Goal: Task Accomplishment & Management: Manage account settings

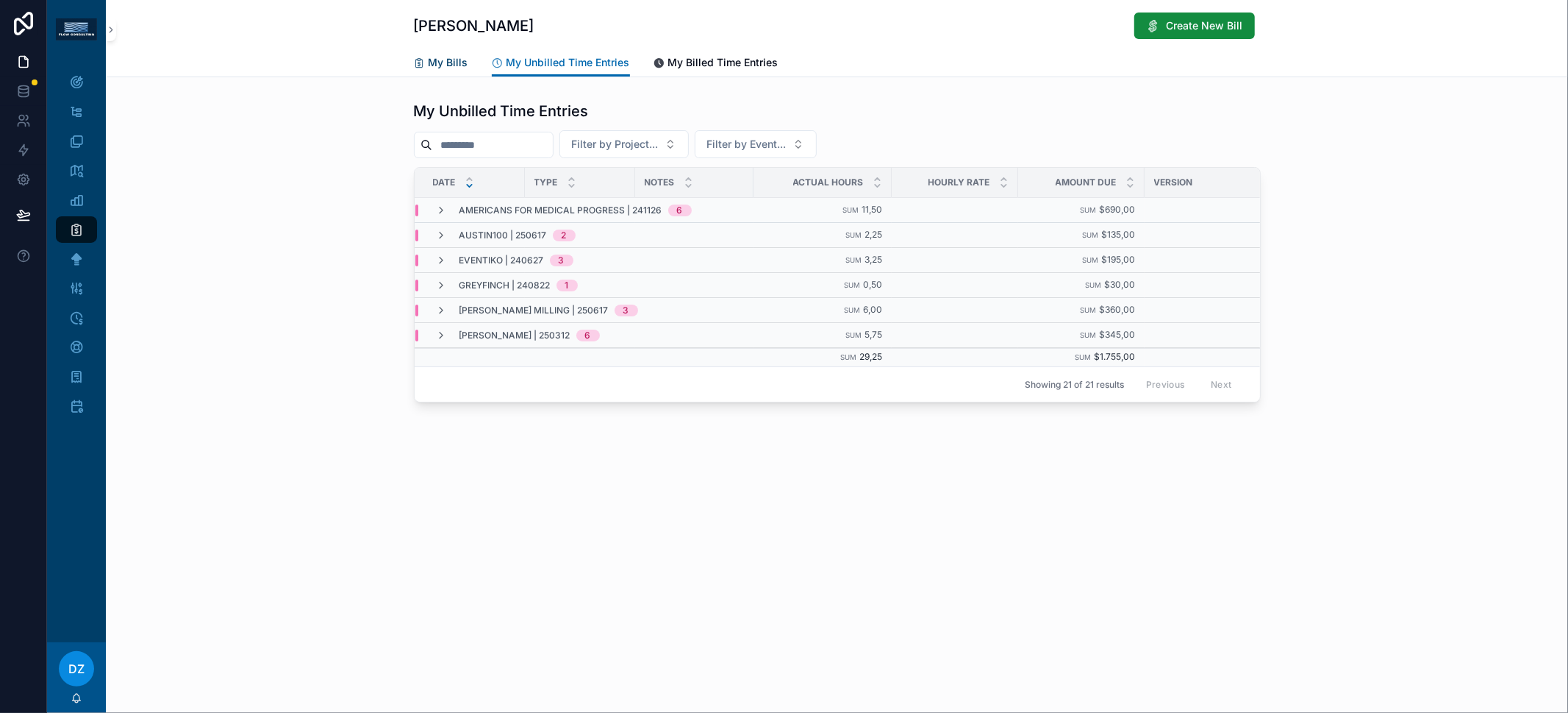
click at [456, 69] on span "My Bills" at bounding box center [448, 62] width 40 height 15
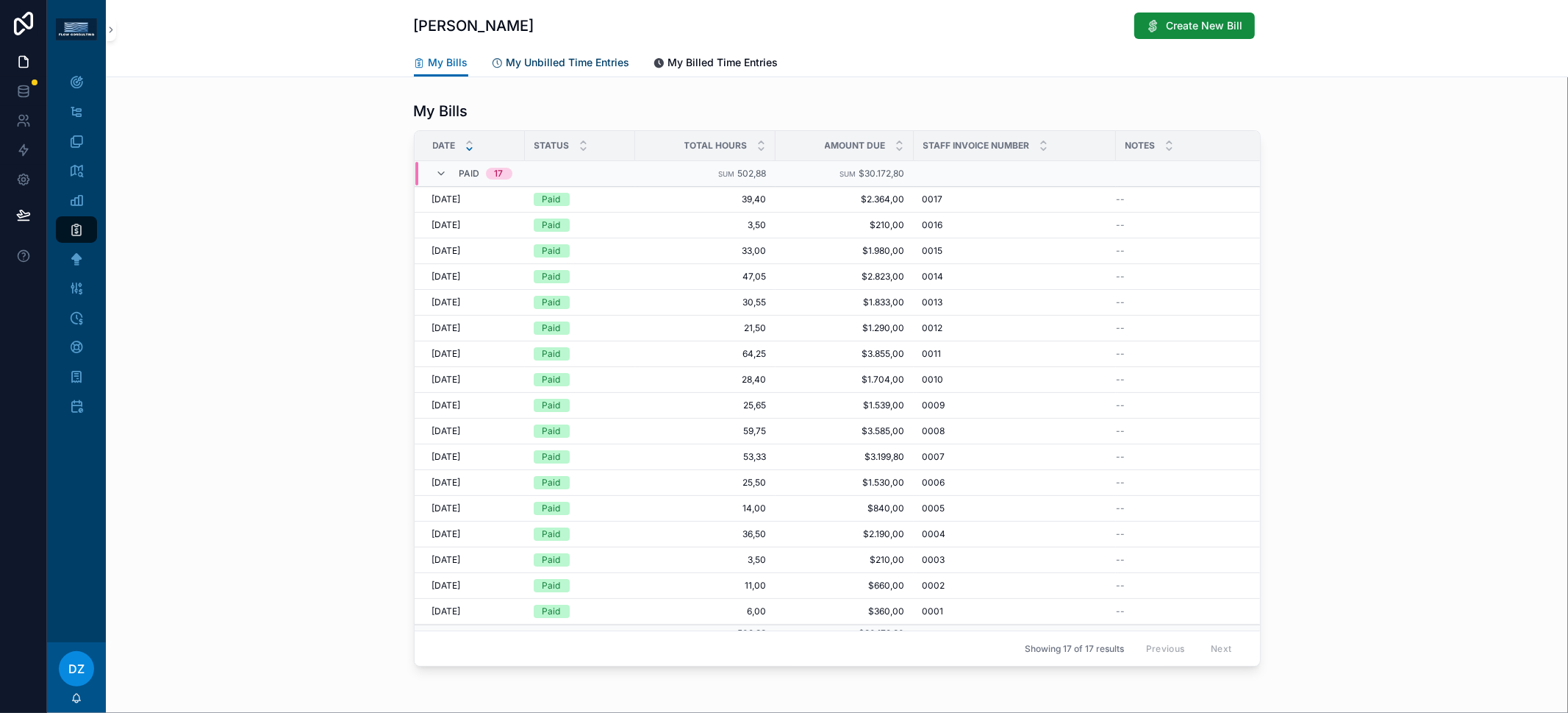
click at [554, 66] on span "My Unbilled Time Entries" at bounding box center [568, 62] width 123 height 15
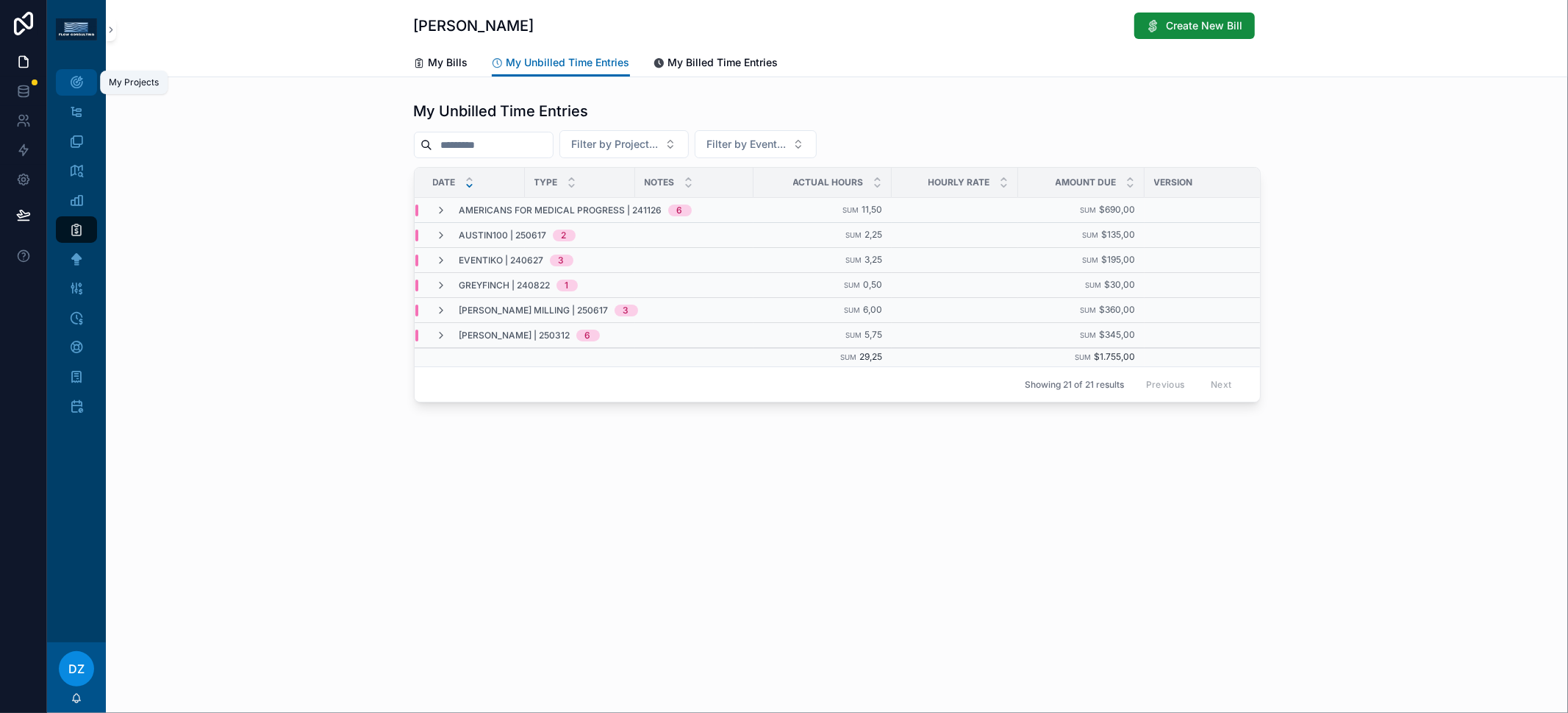
click at [91, 82] on link "My Projects" at bounding box center [76, 82] width 41 height 26
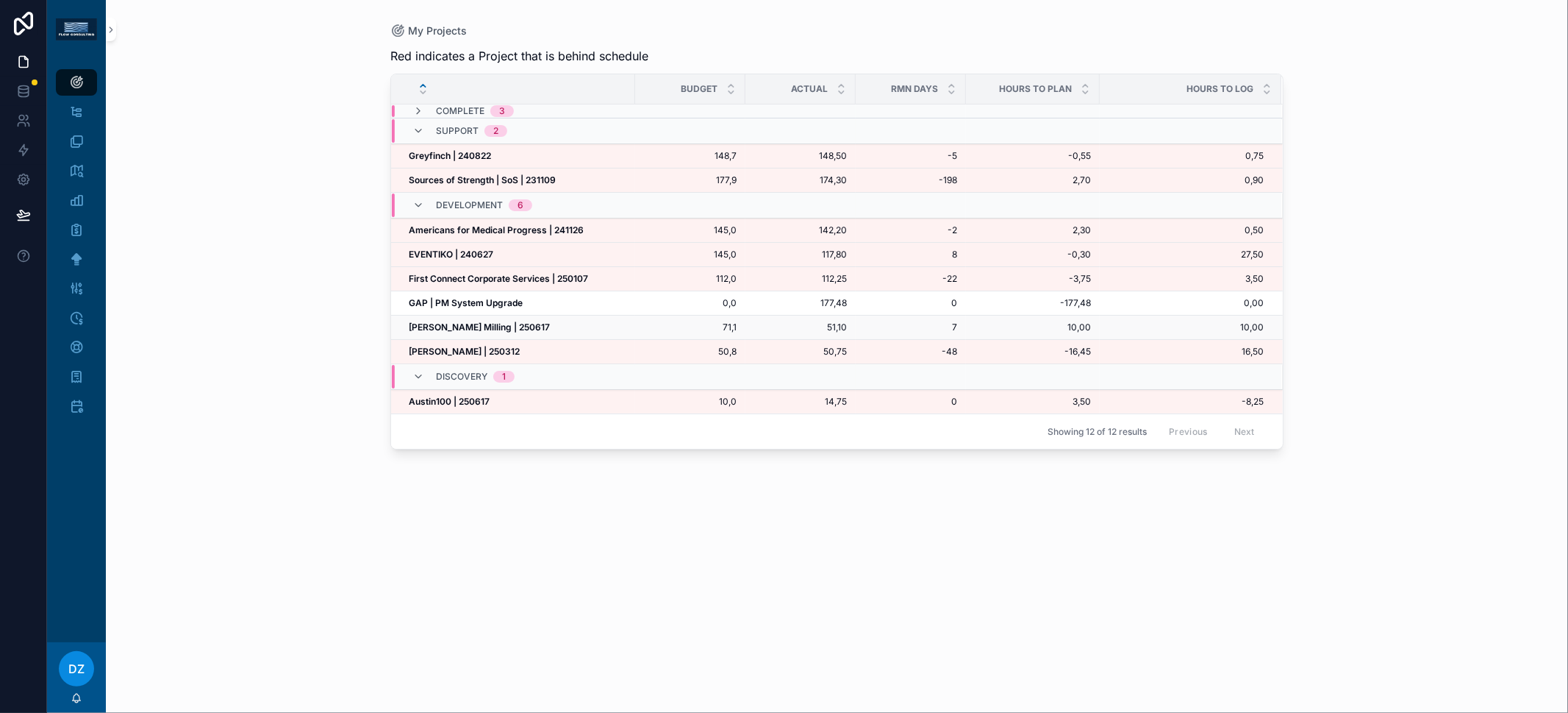
click at [468, 329] on td "[PERSON_NAME] Milling | 250617 [PERSON_NAME] Milling | 250617" at bounding box center [513, 327] width 244 height 24
click at [467, 324] on strong "[PERSON_NAME] Milling | 250617" at bounding box center [480, 326] width 141 height 11
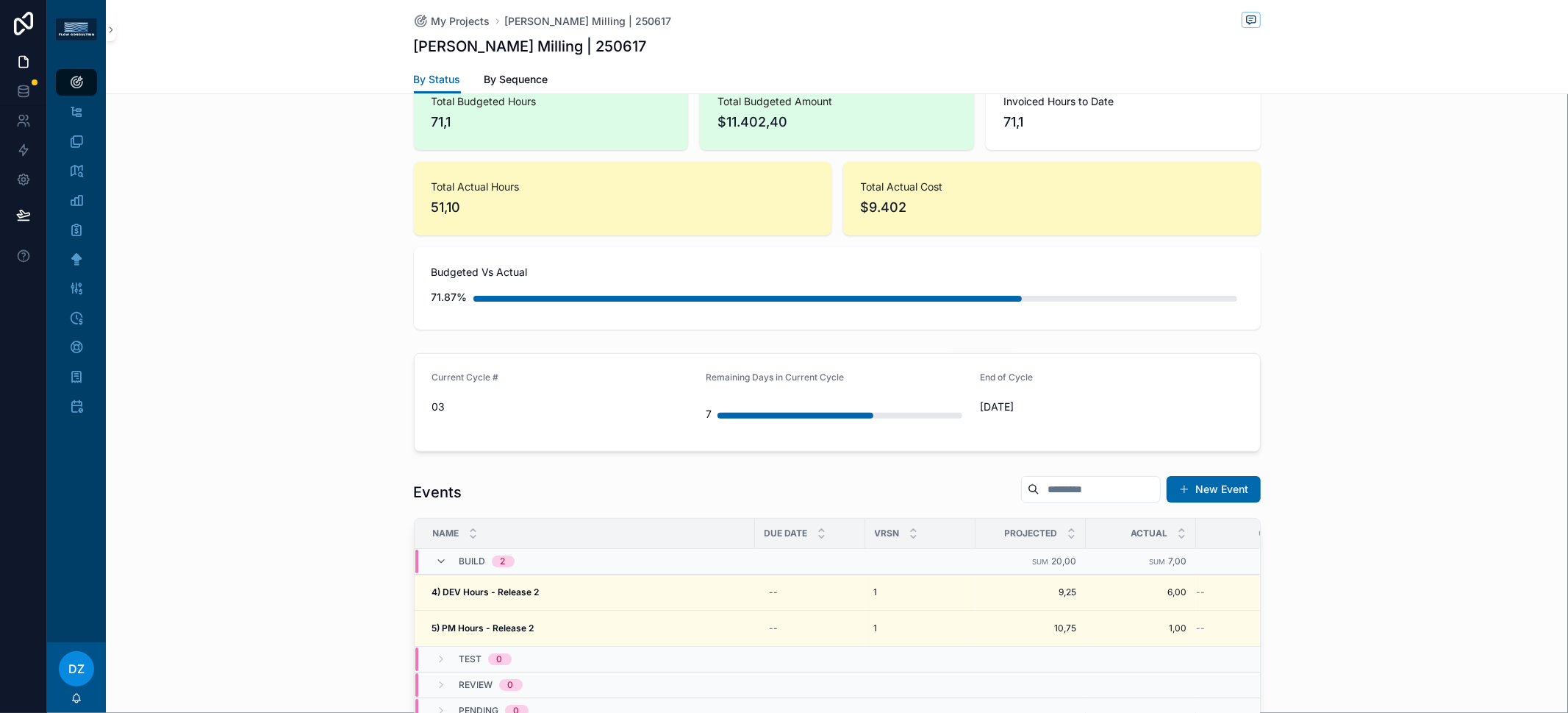
scroll to position [560, 0]
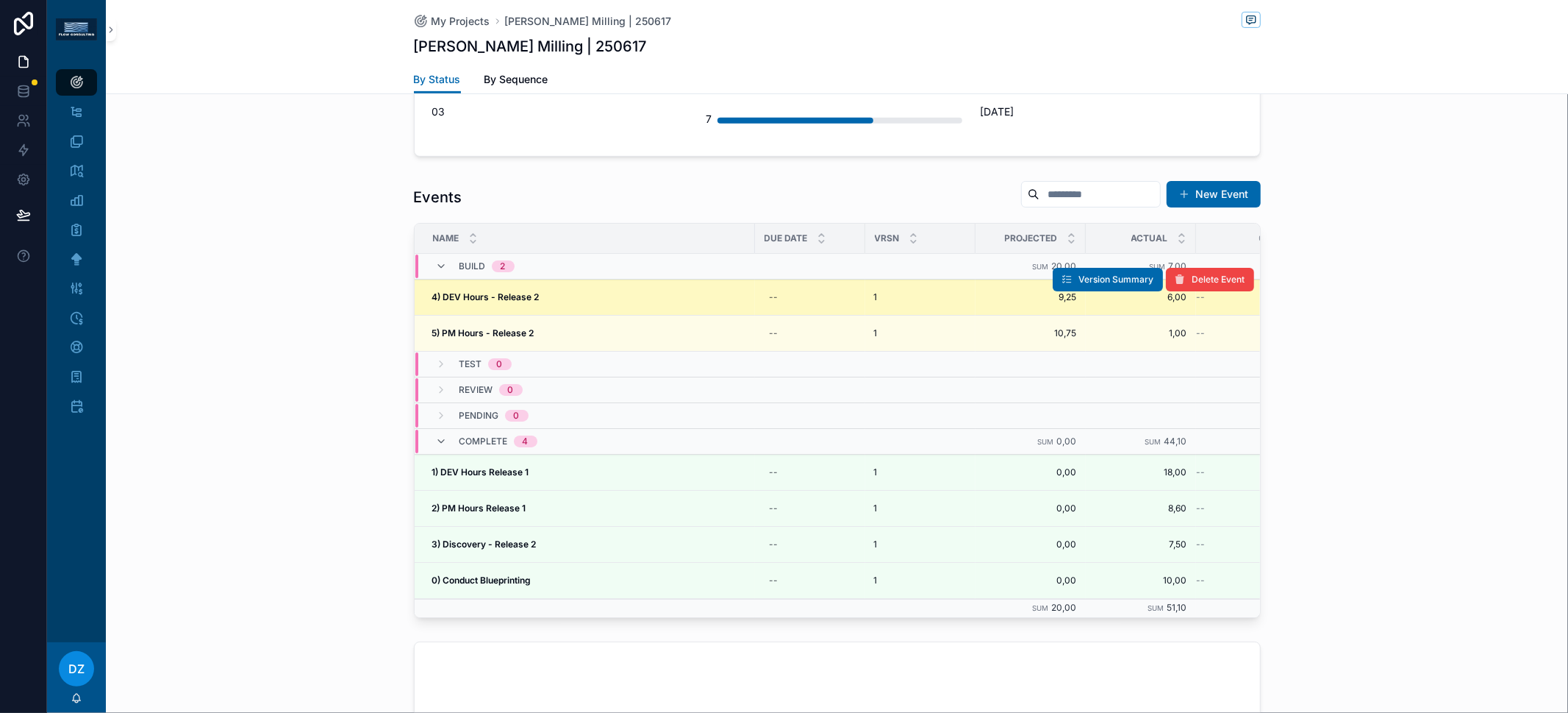
click at [501, 291] on strong "4) DEV Hours - Release 2" at bounding box center [486, 296] width 108 height 11
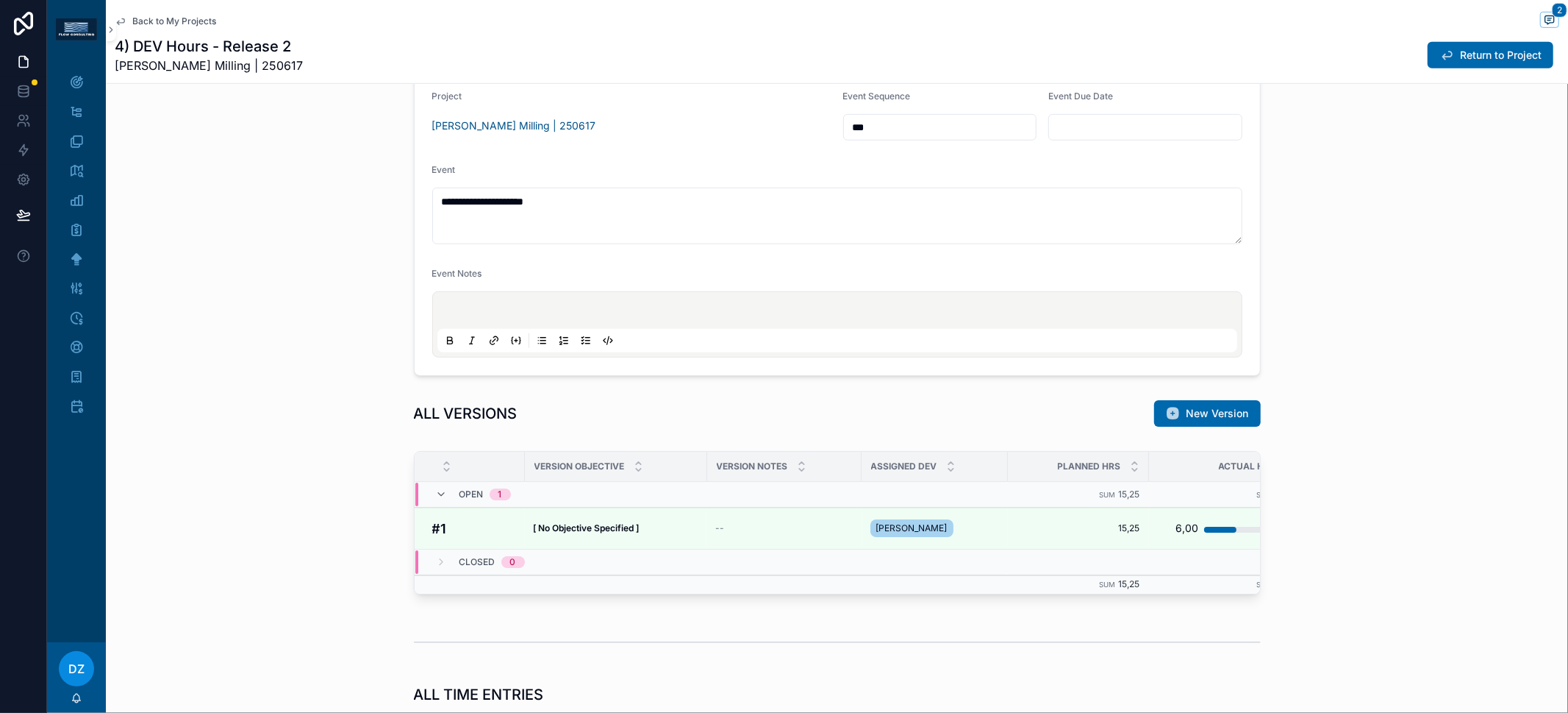
scroll to position [765, 0]
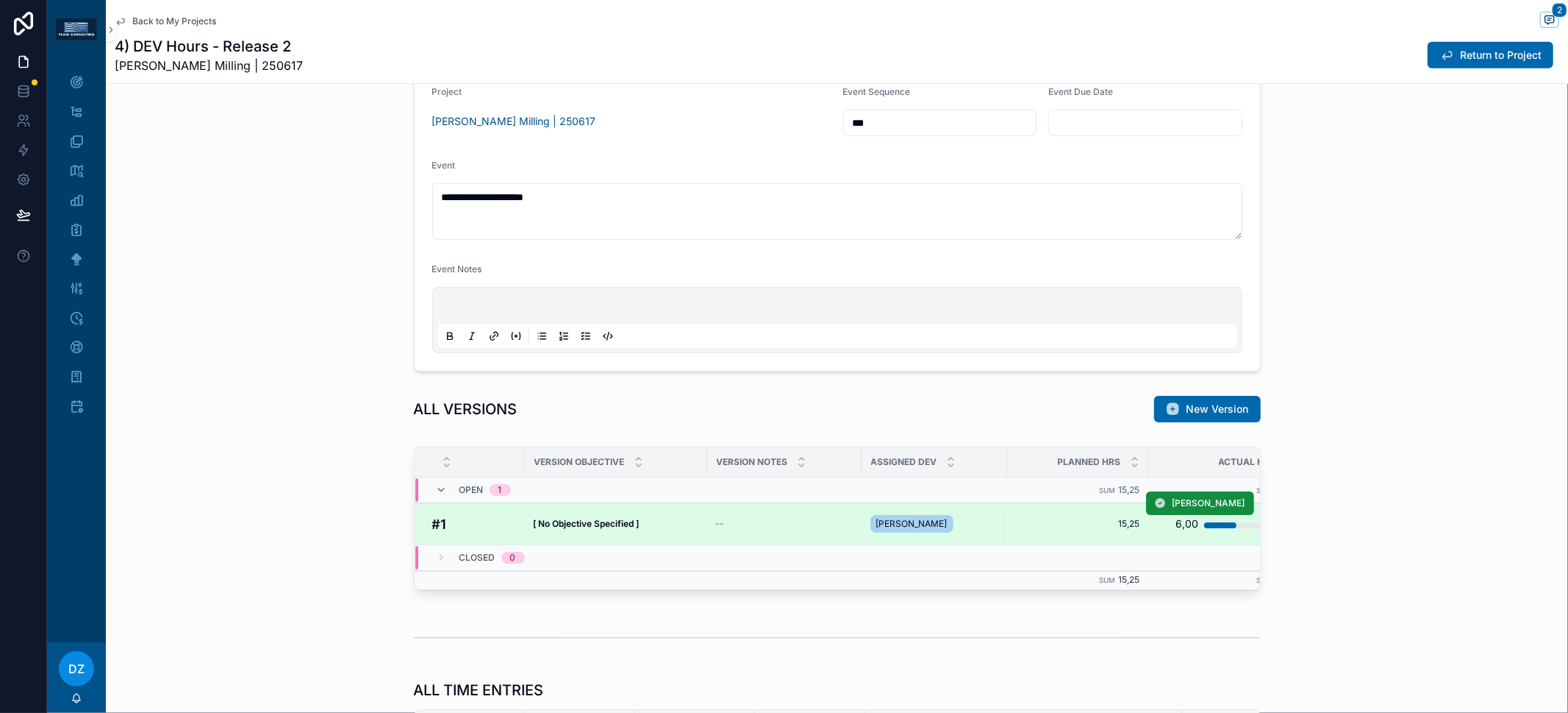
click at [623, 518] on strong "[ No Objective Specified ]" at bounding box center [586, 523] width 106 height 11
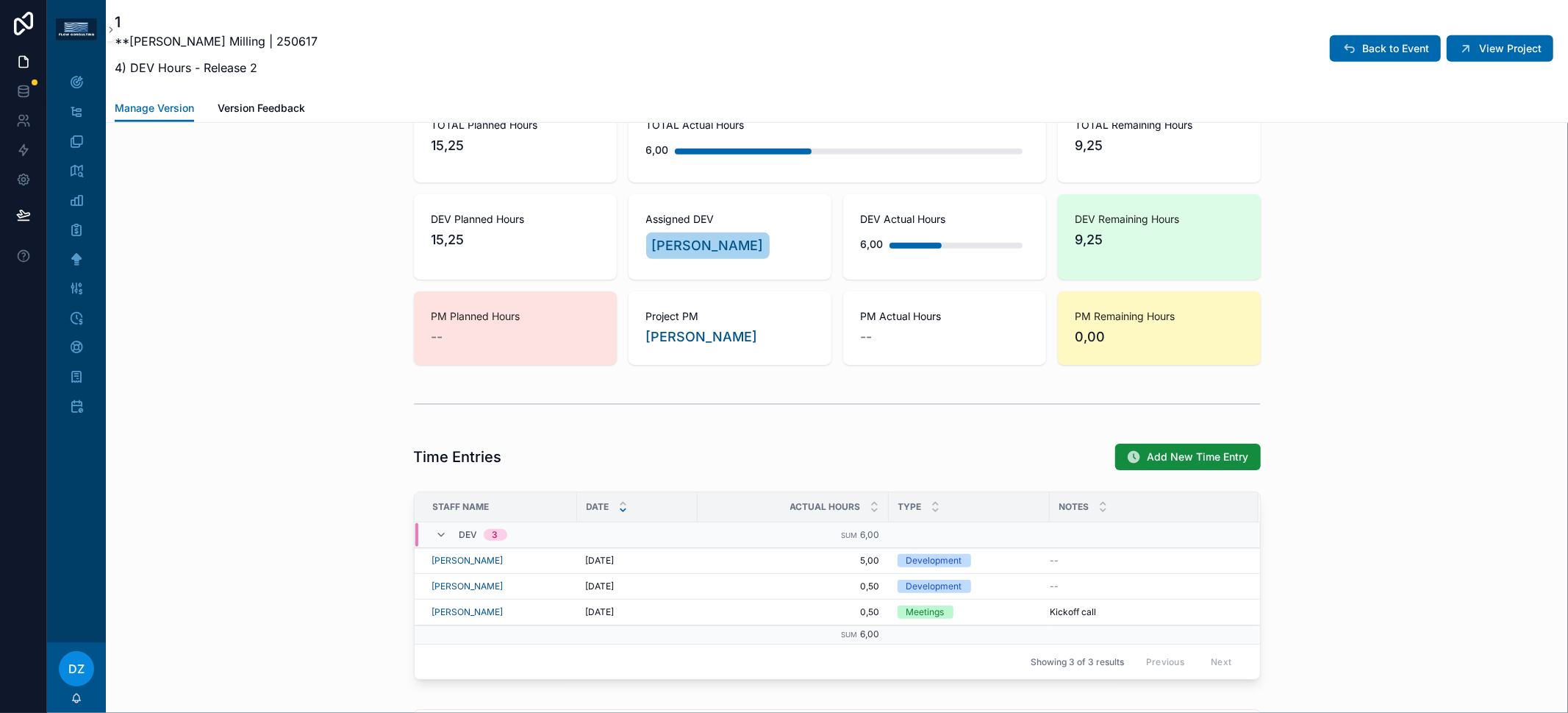
scroll to position [881, 0]
click at [1116, 547] on span "Edit Entry" at bounding box center [1135, 547] width 40 height 12
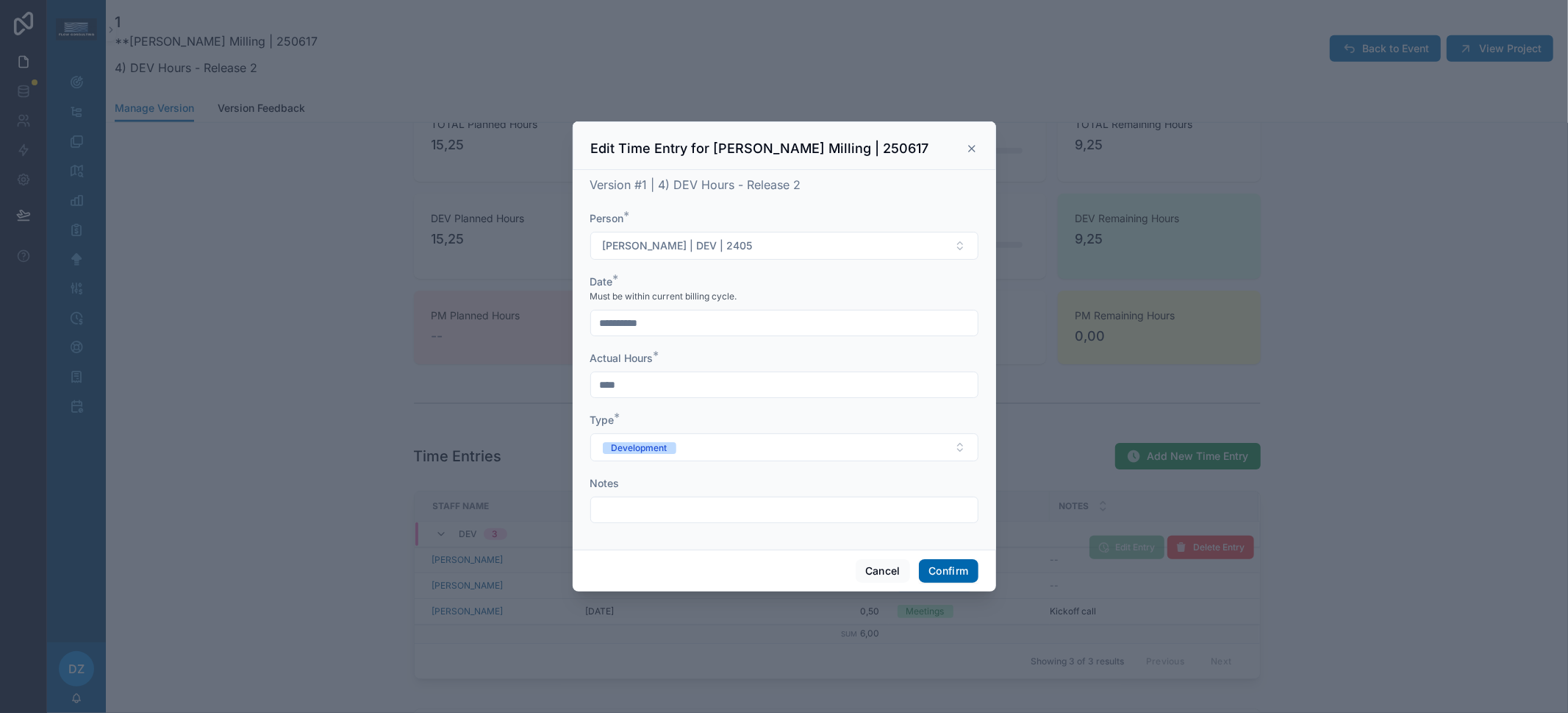
click at [676, 380] on input "****" at bounding box center [784, 384] width 387 height 21
type input "****"
click at [940, 562] on button "Confirm" at bounding box center [948, 571] width 59 height 24
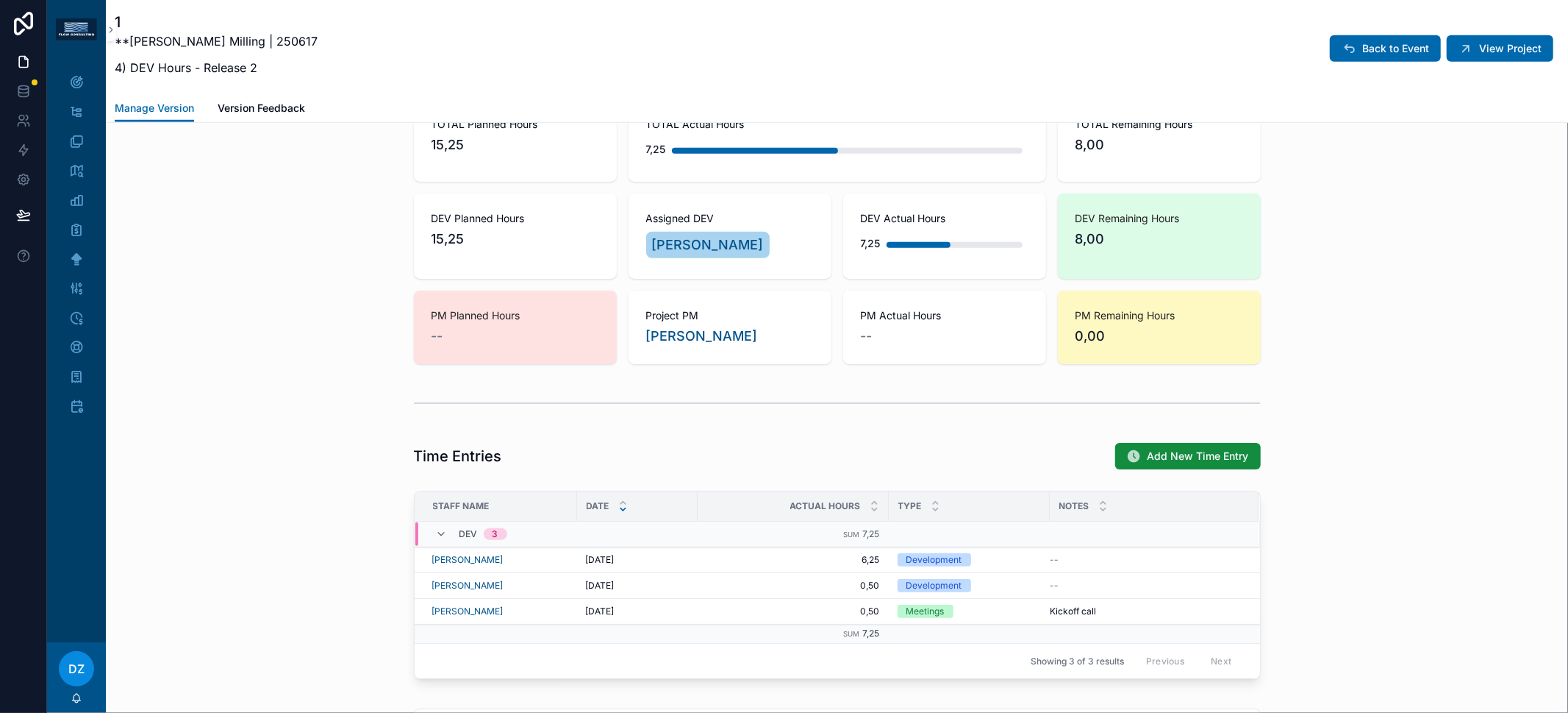
click at [224, 520] on div "Staff Name Date Actual Hours Type Notes DEV 3 Sum 7,25 [PERSON_NAME] [DATE] [DA…" at bounding box center [837, 588] width 1462 height 206
